Goal: Transaction & Acquisition: Purchase product/service

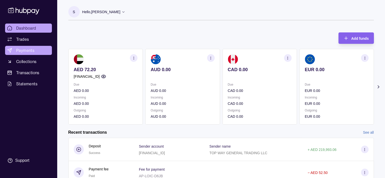
click at [25, 50] on span "Payments" at bounding box center [25, 50] width 18 height 6
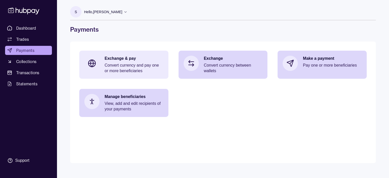
click at [127, 65] on p "Convert currency and pay one or more beneficiaries" at bounding box center [133, 67] width 59 height 11
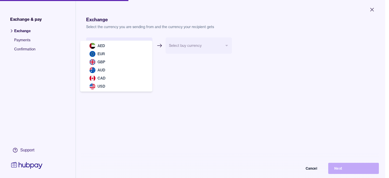
click at [148, 46] on body "Close Exchange & pay Exchange Payments Confirmation Support Exchange Select the…" at bounding box center [192, 89] width 385 height 178
select select "***"
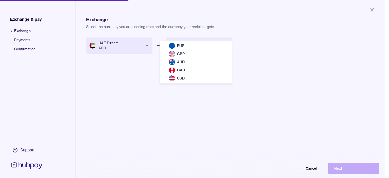
click at [227, 45] on body "Close Exchange & pay Exchange Payments Confirmation Support Exchange Select the…" at bounding box center [192, 89] width 385 height 178
select select "***"
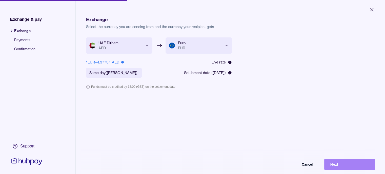
click at [336, 169] on button "Next" at bounding box center [349, 164] width 51 height 11
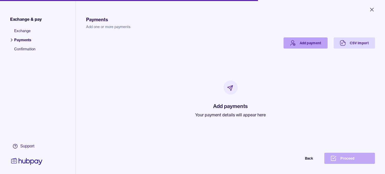
click at [323, 43] on link "Add payment" at bounding box center [305, 42] width 44 height 11
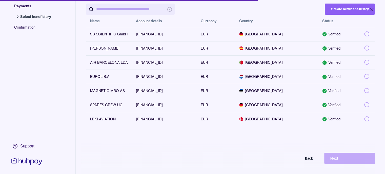
scroll to position [25, 0]
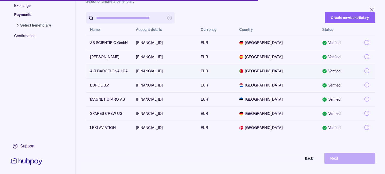
click at [369, 72] on button "button" at bounding box center [366, 70] width 5 height 5
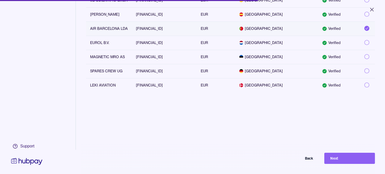
scroll to position [72, 0]
click at [334, 162] on button "Next" at bounding box center [349, 158] width 51 height 11
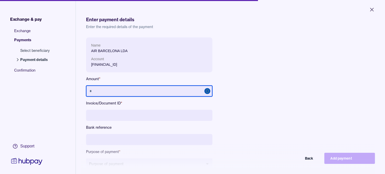
click at [111, 91] on input "text" at bounding box center [149, 91] width 126 height 11
type input "******"
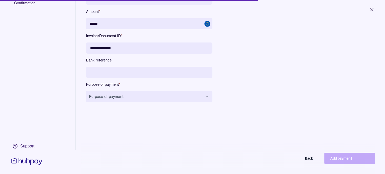
scroll to position [72, 0]
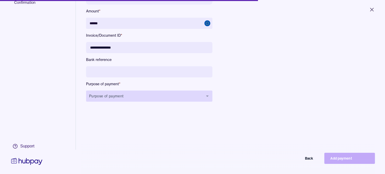
type input "**********"
click at [142, 93] on button "Purpose of payment" at bounding box center [149, 96] width 126 height 11
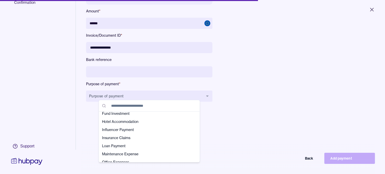
scroll to position [76, 0]
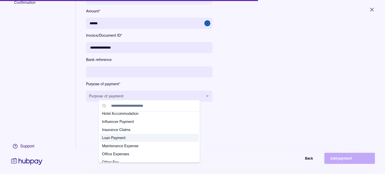
click at [107, 138] on span "Loan Payment" at bounding box center [146, 137] width 89 height 5
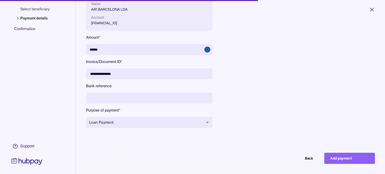
scroll to position [72, 0]
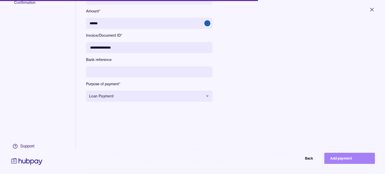
click at [343, 163] on button "Add payment" at bounding box center [349, 158] width 51 height 11
type input "*****"
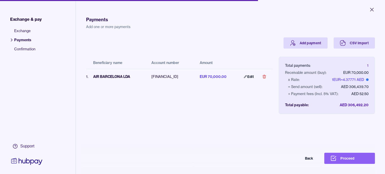
scroll to position [0, 4]
click at [347, 162] on button "Proceed" at bounding box center [349, 158] width 51 height 11
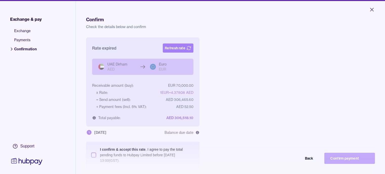
click at [174, 48] on button "Refresh rate" at bounding box center [178, 48] width 31 height 9
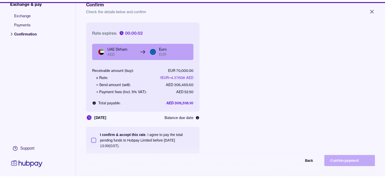
scroll to position [25, 0]
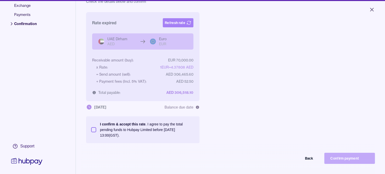
click at [176, 23] on button "Refresh rate" at bounding box center [178, 22] width 31 height 9
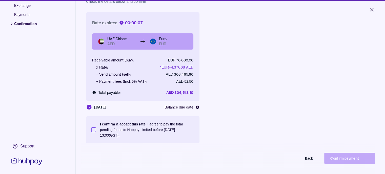
click at [95, 130] on button "I confirm & accept this rate . I agree to pay the total pending funds to Hubpay…" at bounding box center [93, 129] width 5 height 5
click at [351, 161] on button "Confirm payment" at bounding box center [349, 158] width 51 height 11
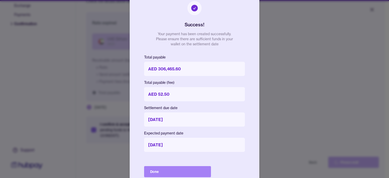
click at [163, 171] on button "Done" at bounding box center [177, 171] width 67 height 11
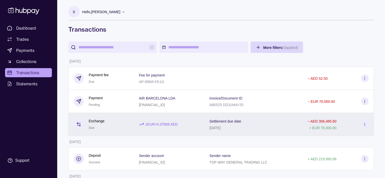
click at [159, 125] on p "1 EUR = 4.37808 AED" at bounding box center [161, 124] width 32 height 6
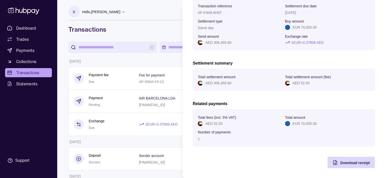
scroll to position [53, 0]
click at [344, 162] on span "Download receipt" at bounding box center [355, 162] width 30 height 4
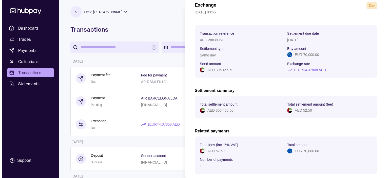
scroll to position [0, 0]
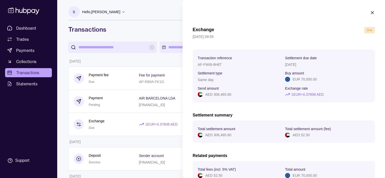
click at [371, 13] on icon "button" at bounding box center [372, 12] width 3 height 3
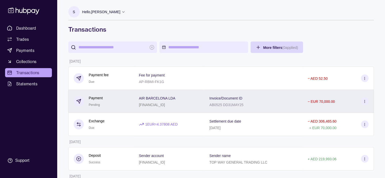
click at [151, 102] on div "[FINANCIAL_ID]" at bounding box center [157, 104] width 36 height 6
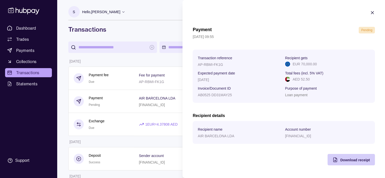
click at [350, 160] on span "Download receipt" at bounding box center [355, 160] width 30 height 4
click at [373, 11] on icon "button" at bounding box center [372, 12] width 3 height 3
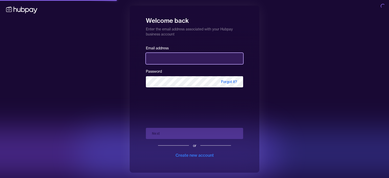
type input "**********"
